Goal: Task Accomplishment & Management: Manage account settings

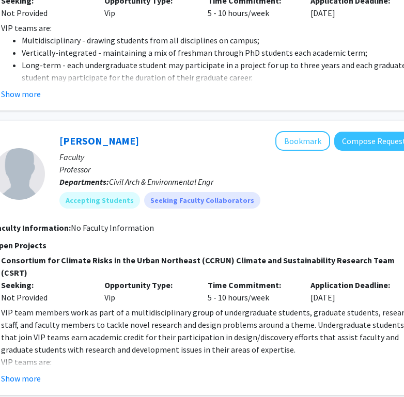
scroll to position [904, 184]
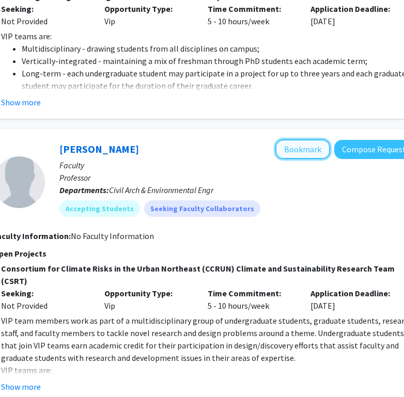
click at [300, 143] on button "Bookmark" at bounding box center [302, 150] width 55 height 20
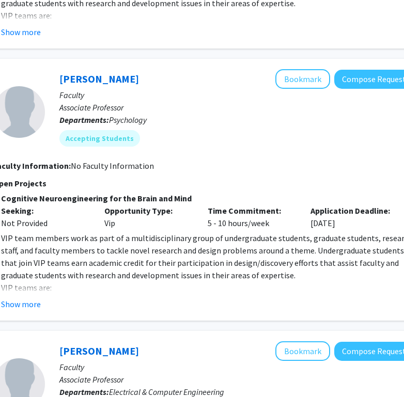
scroll to position [1524, 184]
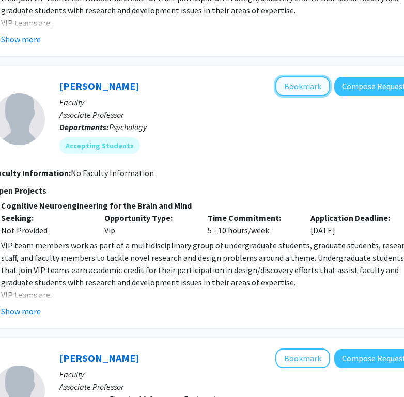
click at [292, 76] on button "Bookmark" at bounding box center [302, 86] width 55 height 20
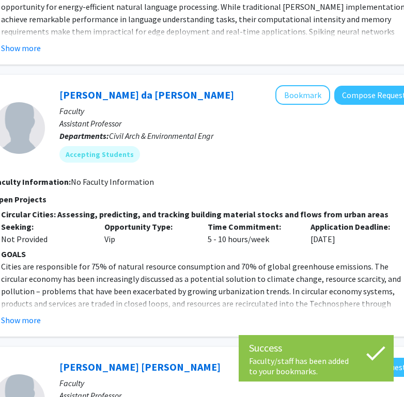
scroll to position [2057, 184]
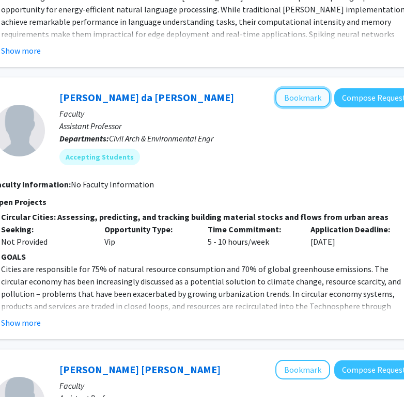
click at [302, 88] on button "Bookmark" at bounding box center [302, 98] width 55 height 20
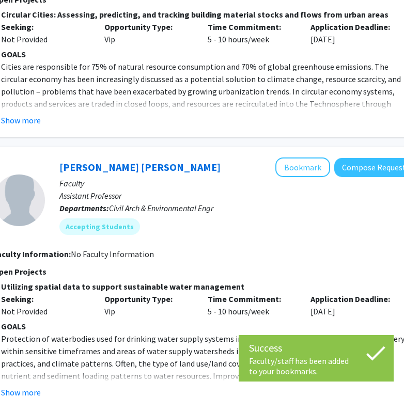
scroll to position [2263, 184]
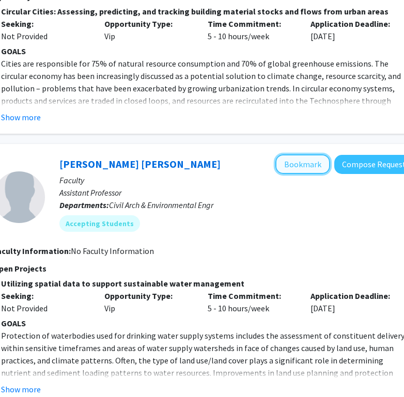
click at [292, 155] on button "Bookmark" at bounding box center [302, 165] width 55 height 20
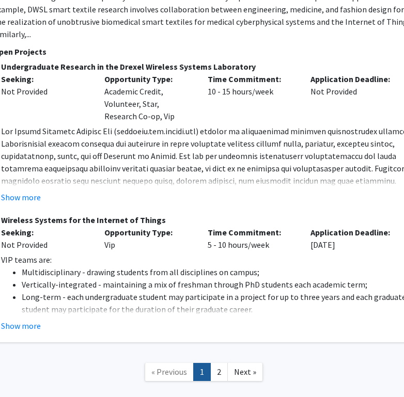
scroll to position [2898, 184]
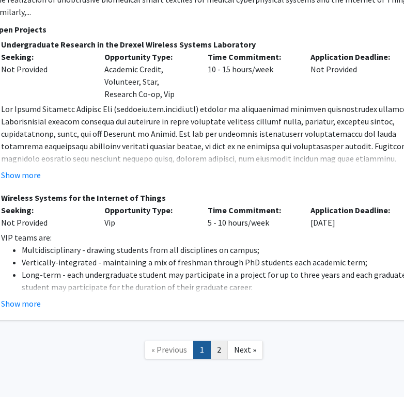
click at [216, 341] on link "2" at bounding box center [219, 350] width 18 height 18
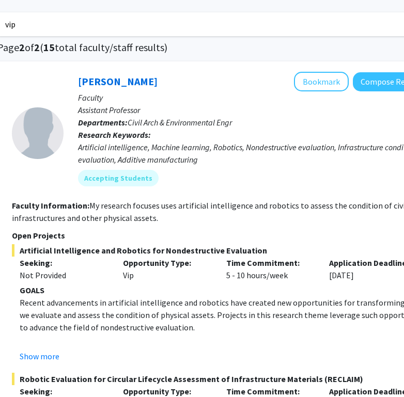
scroll to position [37, 165]
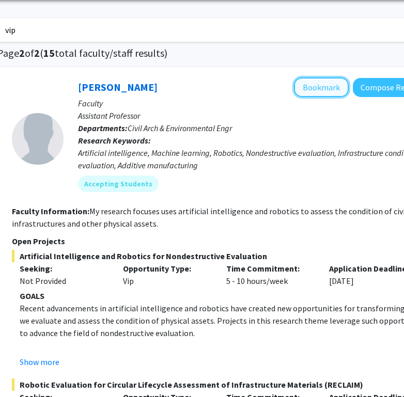
click at [316, 91] on button "Bookmark" at bounding box center [321, 88] width 55 height 20
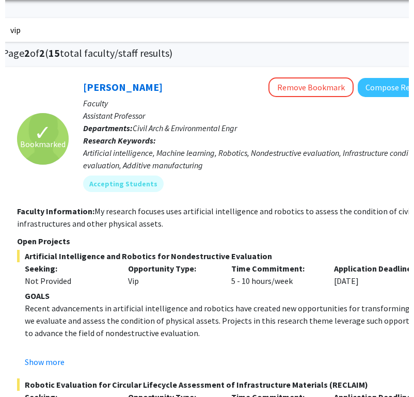
scroll to position [0, 165]
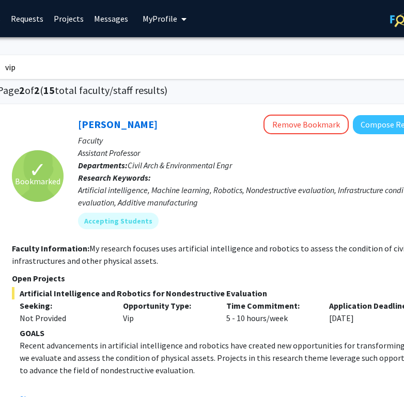
click at [151, 21] on span "My Profile" at bounding box center [160, 18] width 35 height 10
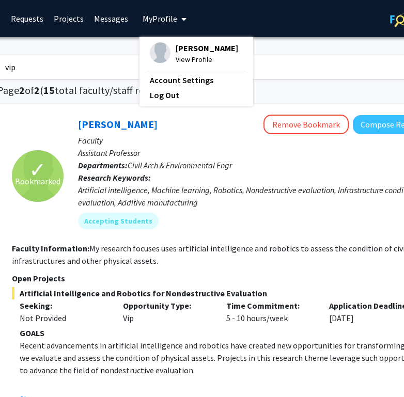
click at [151, 21] on span "My Profile" at bounding box center [160, 18] width 35 height 10
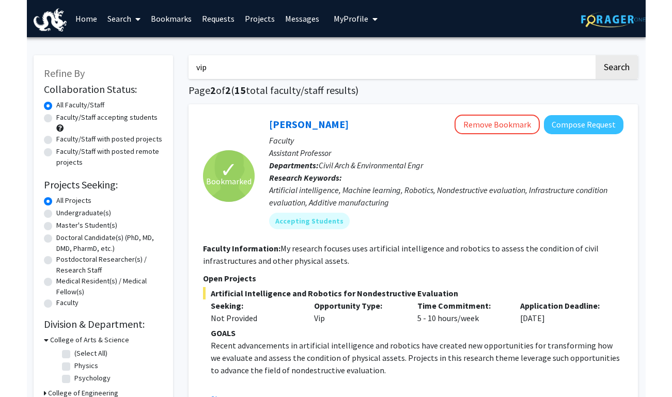
scroll to position [0, 0]
click at [175, 26] on link "Bookmarks" at bounding box center [171, 19] width 51 height 36
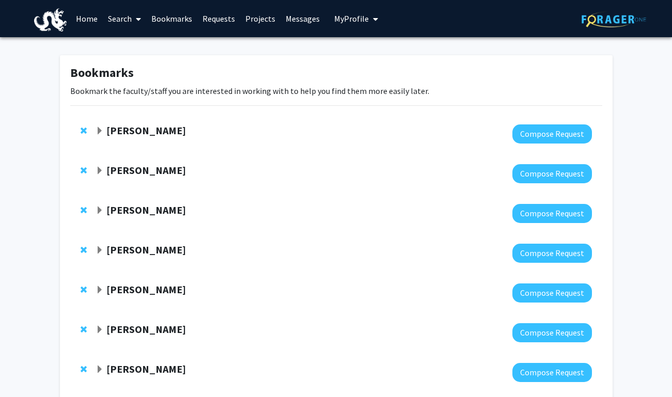
click at [100, 130] on span "Expand Richard Cairncross Bookmark" at bounding box center [100, 131] width 8 height 8
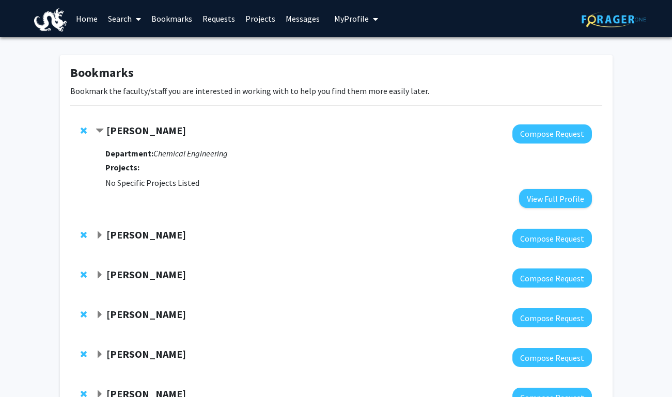
click at [100, 130] on span "Contract Richard Cairncross Bookmark" at bounding box center [100, 131] width 8 height 8
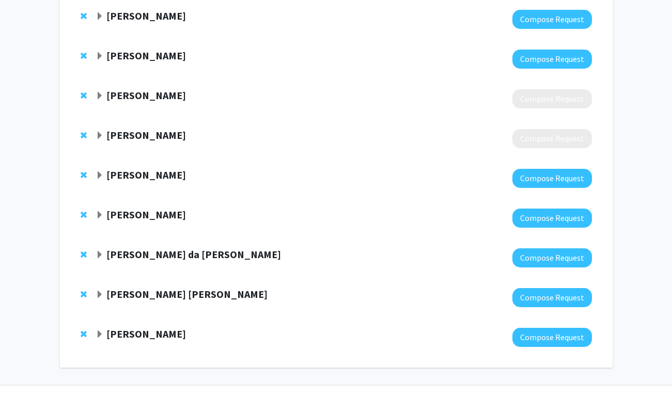
scroll to position [338, 0]
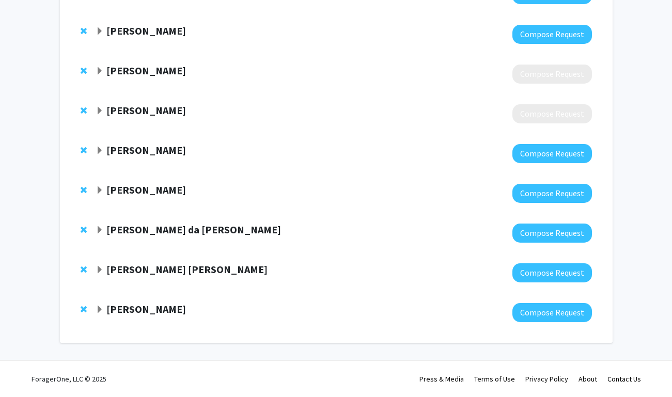
click at [98, 234] on span "Expand Fernanda Campos da Cruz Rios Bookmark" at bounding box center [100, 230] width 8 height 8
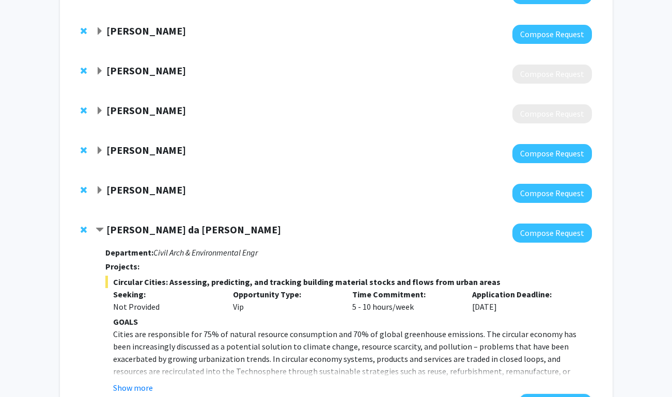
click at [98, 233] on span "Contract Fernanda Campos da Cruz Rios Bookmark" at bounding box center [100, 230] width 8 height 8
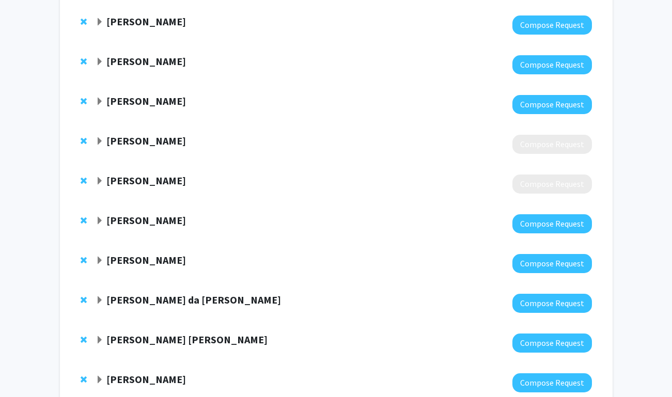
scroll to position [265, 0]
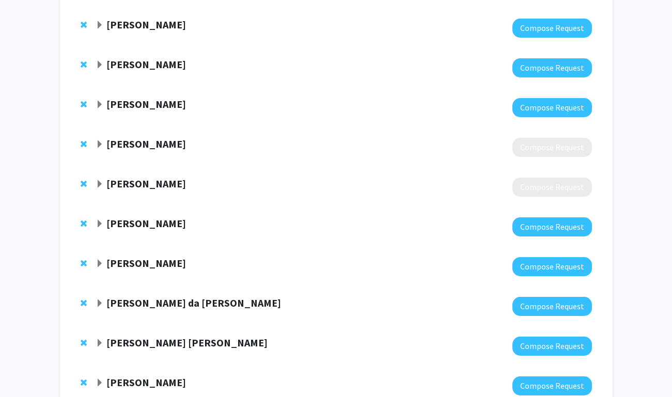
click at [101, 144] on span "Expand Jason Baxter Bookmark" at bounding box center [100, 145] width 8 height 8
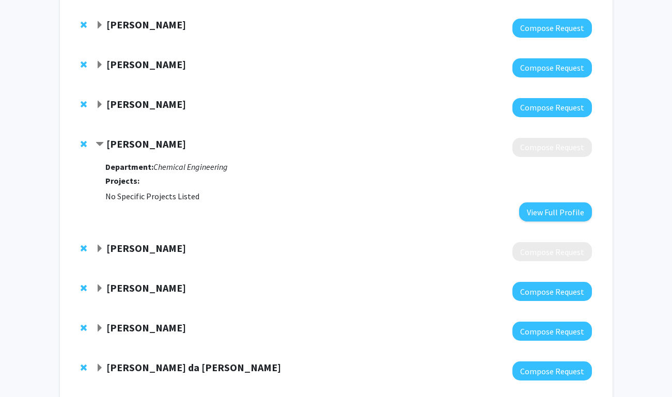
click at [101, 144] on span "Contract Jason Baxter Bookmark" at bounding box center [100, 145] width 8 height 8
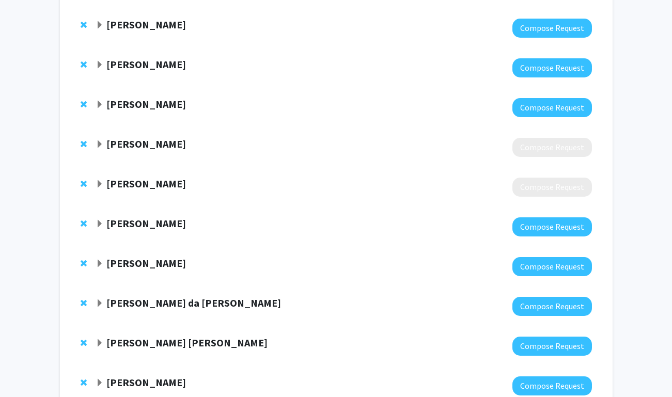
click at [98, 181] on span "Expand Cameron Abrams Bookmark" at bounding box center [100, 184] width 8 height 8
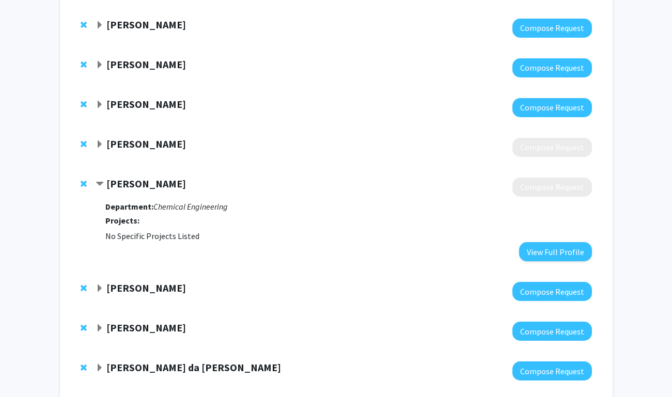
click at [98, 181] on span "Contract Cameron Abrams Bookmark" at bounding box center [100, 184] width 8 height 8
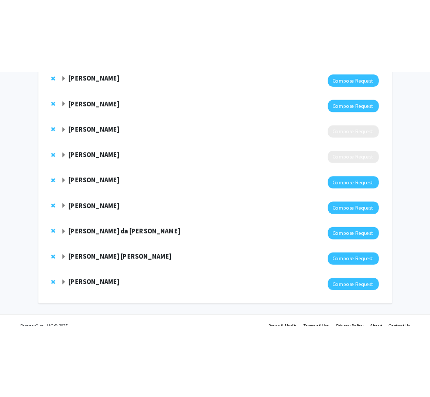
scroll to position [319, 0]
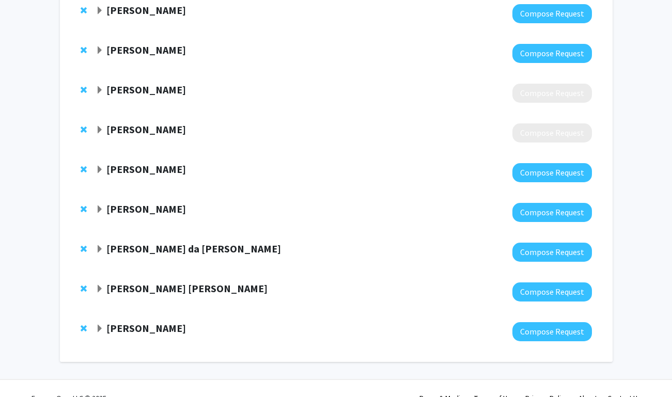
click at [101, 168] on span "Expand Patrick Gurian Bookmark" at bounding box center [100, 170] width 8 height 8
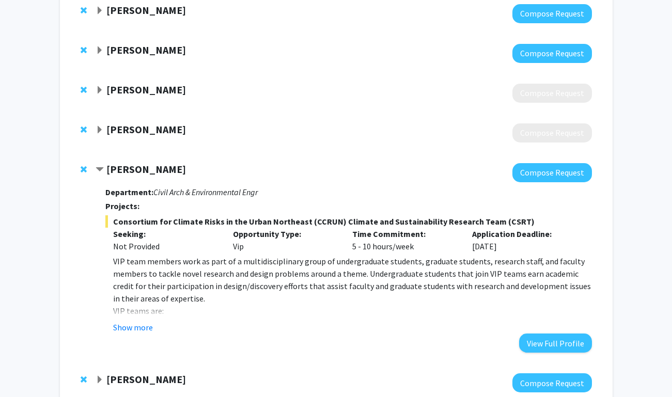
click at [101, 168] on span "Contract Patrick Gurian Bookmark" at bounding box center [100, 170] width 8 height 8
